Goal: Task Accomplishment & Management: Use online tool/utility

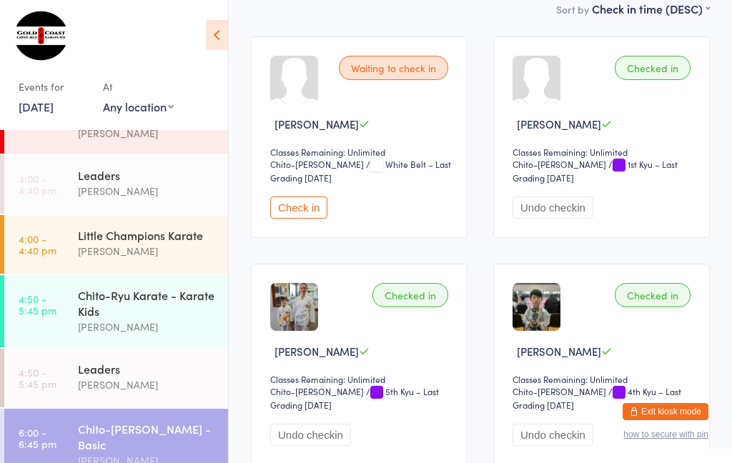
scroll to position [123, 0]
click at [101, 392] on div "[PERSON_NAME]" at bounding box center [147, 384] width 138 height 16
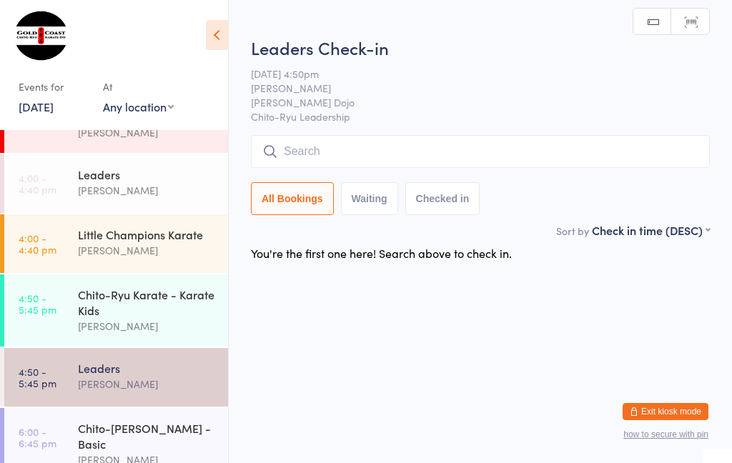
click at [312, 149] on input "search" at bounding box center [480, 151] width 459 height 33
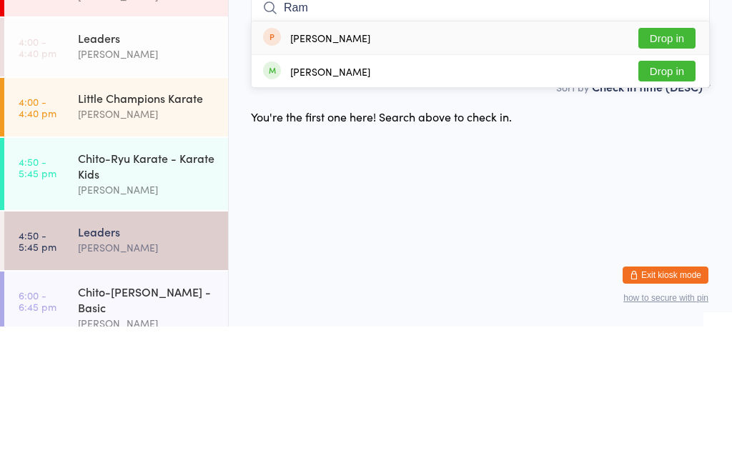
type input "Ram"
click at [665, 197] on button "Drop in" at bounding box center [666, 207] width 57 height 21
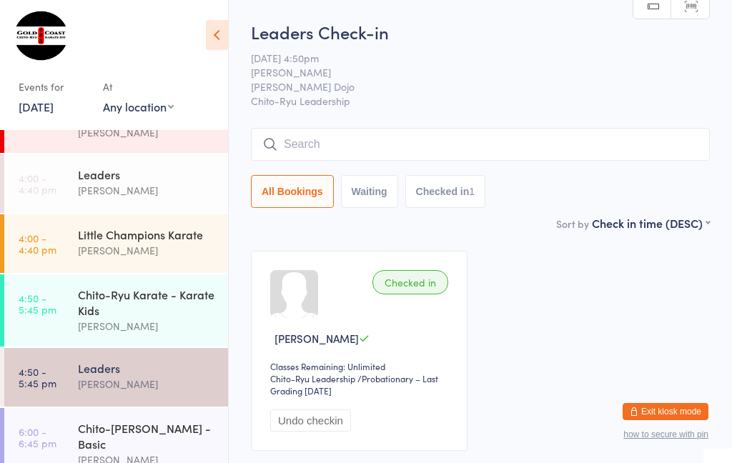
click at [134, 452] on div "Chito-[PERSON_NAME] - Basic" at bounding box center [147, 435] width 138 height 31
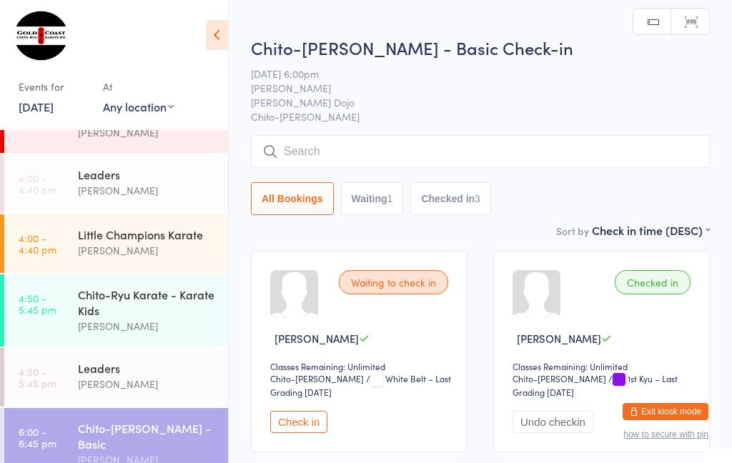
click at [320, 160] on input "search" at bounding box center [480, 151] width 459 height 33
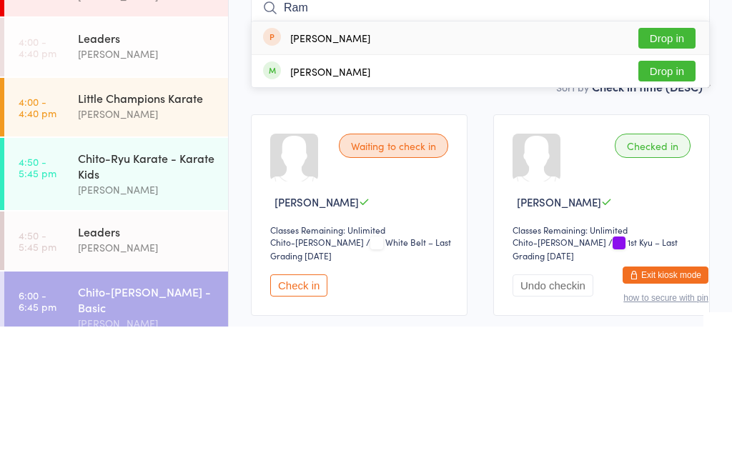
type input "Ram"
click at [675, 197] on button "Drop in" at bounding box center [666, 207] width 57 height 21
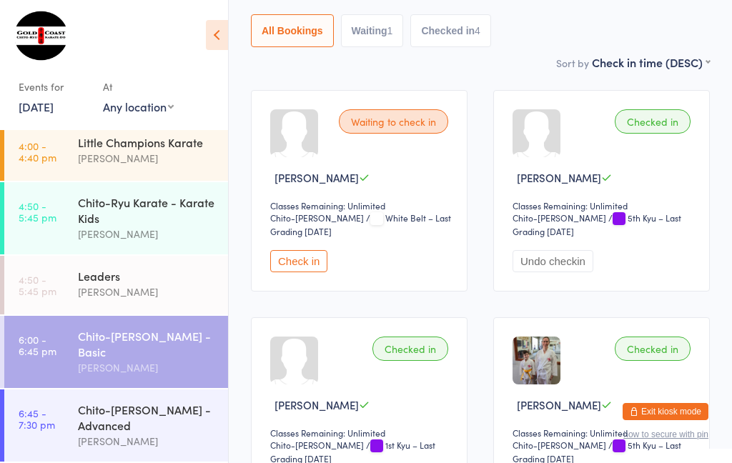
scroll to position [229, 0]
click at [114, 420] on div "Chito-[PERSON_NAME] - Advanced" at bounding box center [147, 417] width 138 height 31
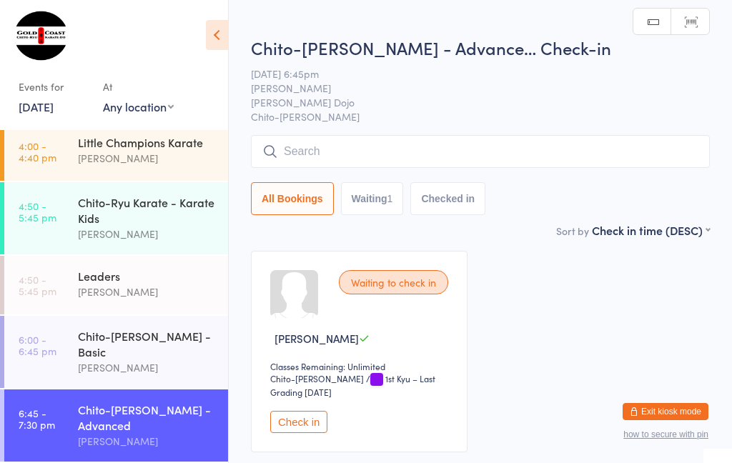
click at [297, 429] on button "Check in" at bounding box center [298, 422] width 57 height 22
